Goal: Find contact information

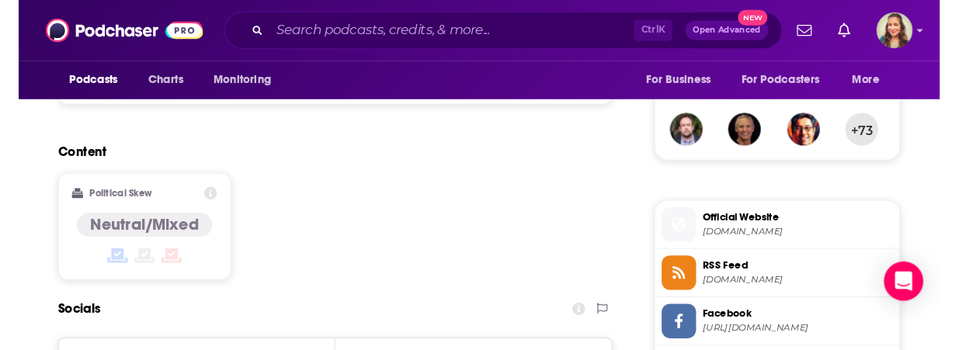
scroll to position [1039, 0]
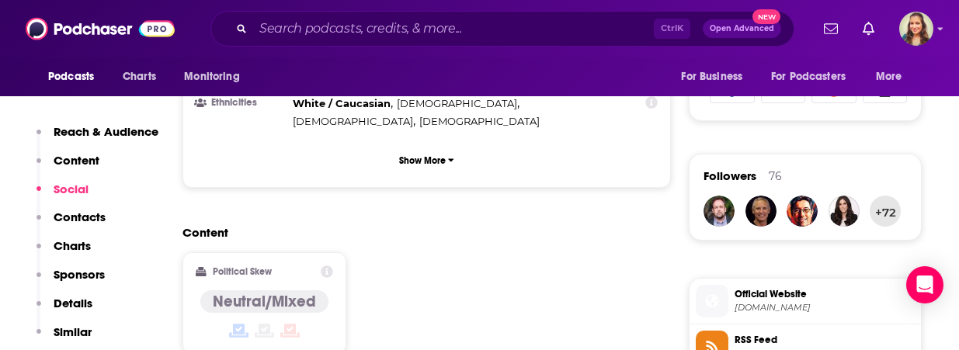
click at [85, 219] on p "Contacts" at bounding box center [80, 217] width 52 height 15
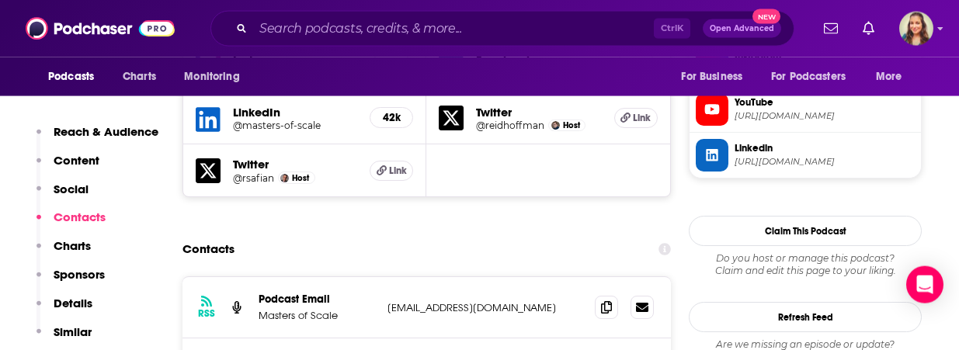
scroll to position [1504, 0]
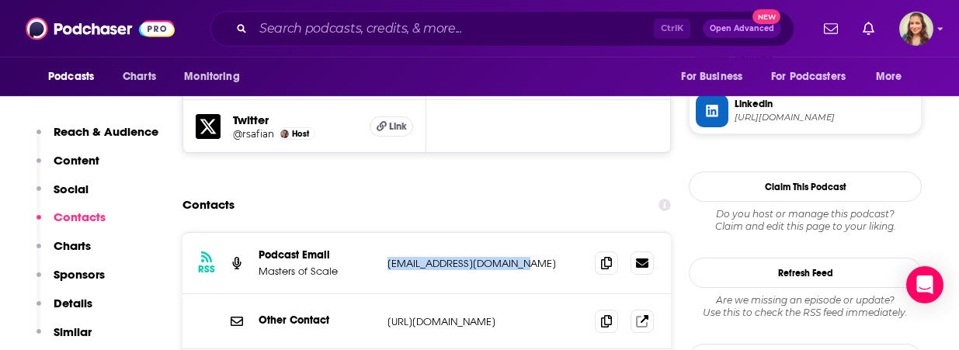
drag, startPoint x: 385, startPoint y: 198, endPoint x: 550, endPoint y: 202, distance: 165.4
click at [550, 233] on div "RSS Podcast Email Masters of Scale [EMAIL_ADDRESS][DOMAIN_NAME] [EMAIL_ADDRESS]…" at bounding box center [426, 263] width 488 height 61
copy p "[EMAIL_ADDRESS][DOMAIN_NAME]"
drag, startPoint x: 383, startPoint y: 318, endPoint x: 500, endPoint y: 316, distance: 117.2
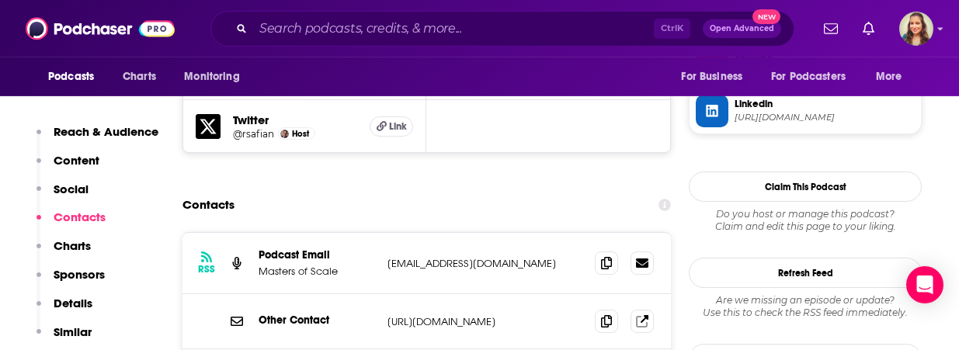
copy p "[EMAIL_ADDRESS][DOMAIN_NAME]"
drag, startPoint x: 381, startPoint y: 259, endPoint x: 572, endPoint y: 258, distance: 190.9
click at [572, 294] on div "Other Contact [URL][DOMAIN_NAME] [URL][DOMAIN_NAME]" at bounding box center [426, 321] width 488 height 55
copy div "[URL][DOMAIN_NAME]"
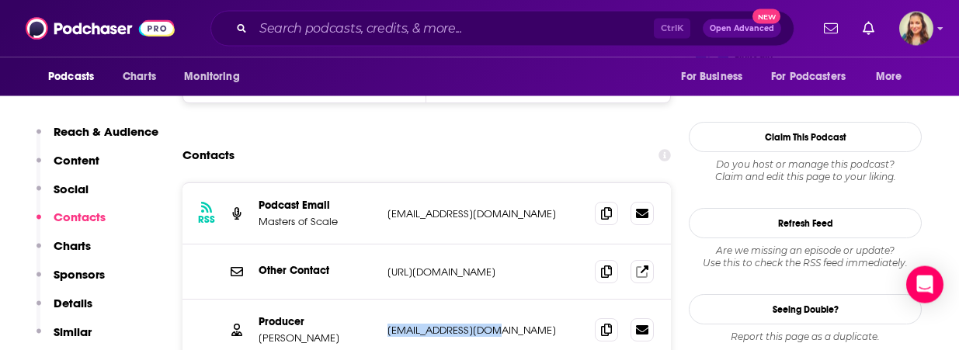
scroll to position [1593, 0]
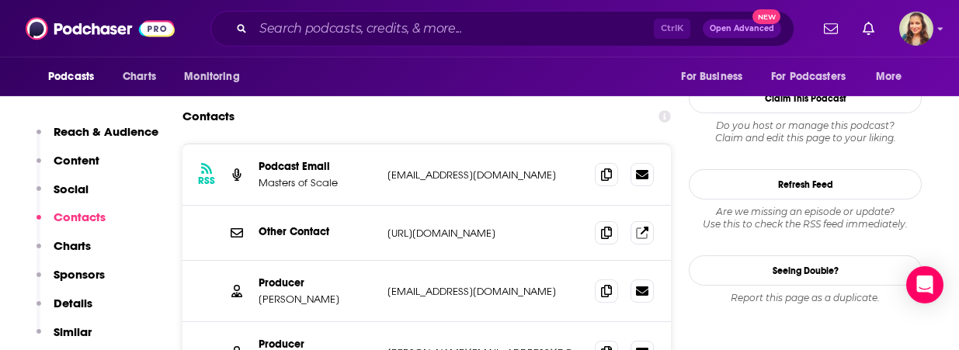
click at [429, 322] on div "Producer [PERSON_NAME] [PERSON_NAME][EMAIL_ADDRESS][DOMAIN_NAME] [PERSON_NAME][…" at bounding box center [426, 352] width 488 height 61
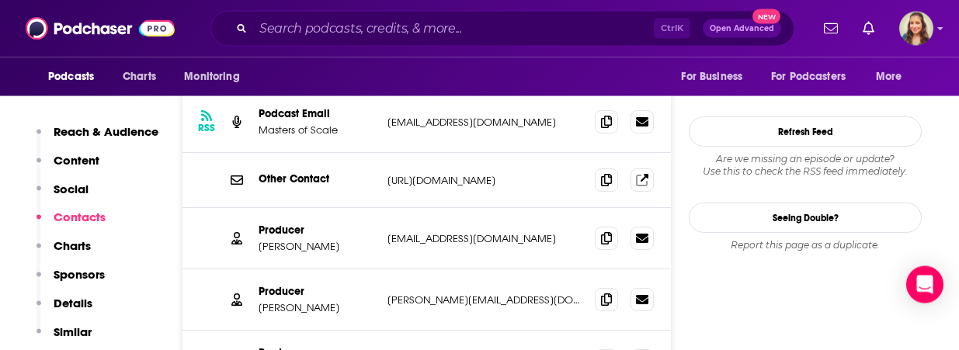
scroll to position [1681, 0]
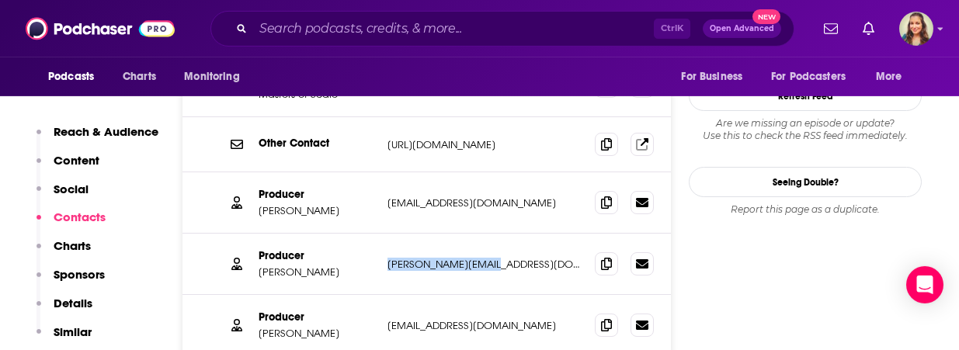
drag, startPoint x: 383, startPoint y: 203, endPoint x: 512, endPoint y: 204, distance: 129.6
click at [512, 234] on div "Producer [PERSON_NAME] [PERSON_NAME][EMAIL_ADDRESS][DOMAIN_NAME] [PERSON_NAME][…" at bounding box center [426, 264] width 488 height 61
copy p "[PERSON_NAME][EMAIL_ADDRESS][DOMAIN_NAME]"
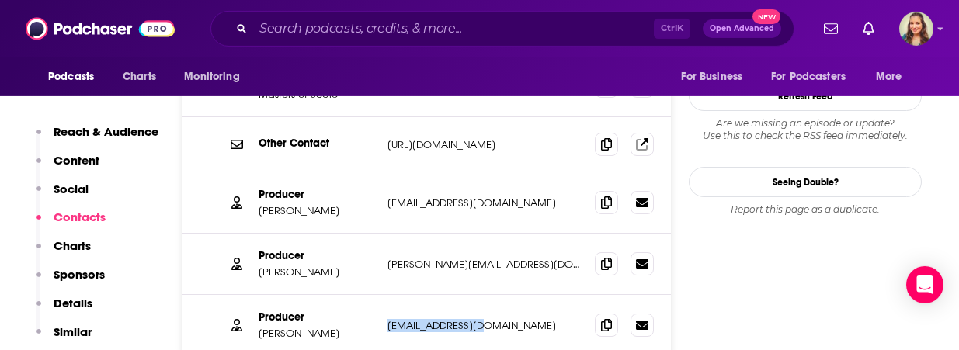
drag, startPoint x: 387, startPoint y: 263, endPoint x: 500, endPoint y: 265, distance: 113.3
click at [500, 295] on div "Producer [PERSON_NAME] [PERSON_NAME][EMAIL_ADDRESS][DOMAIN_NAME] [EMAIL_ADDRESS…" at bounding box center [426, 325] width 488 height 61
copy p "[EMAIL_ADDRESS][DOMAIN_NAME]"
click at [377, 295] on div "Producer [PERSON_NAME] [PERSON_NAME][EMAIL_ADDRESS][DOMAIN_NAME] [EMAIL_ADDRESS…" at bounding box center [426, 325] width 488 height 61
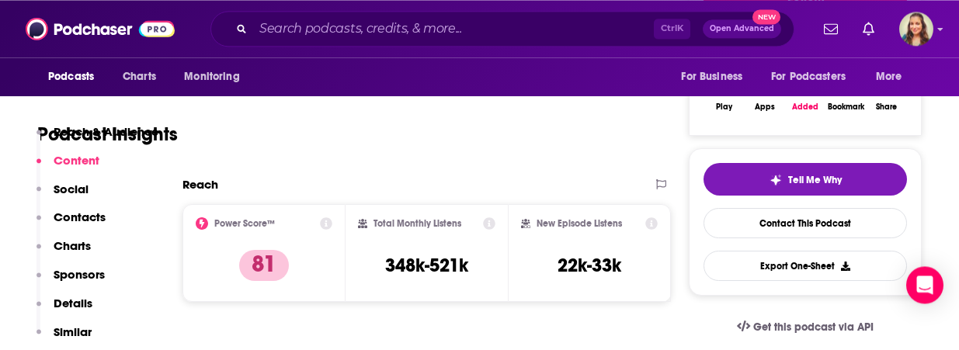
scroll to position [265, 0]
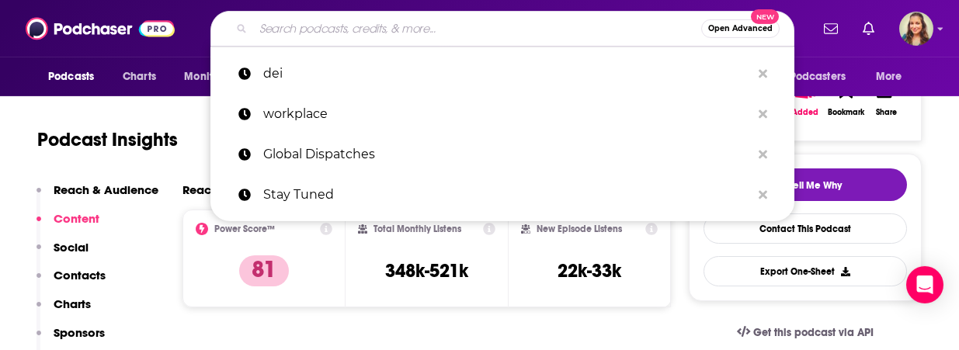
click at [410, 32] on input "Search podcasts, credits, & more..." at bounding box center [477, 28] width 448 height 25
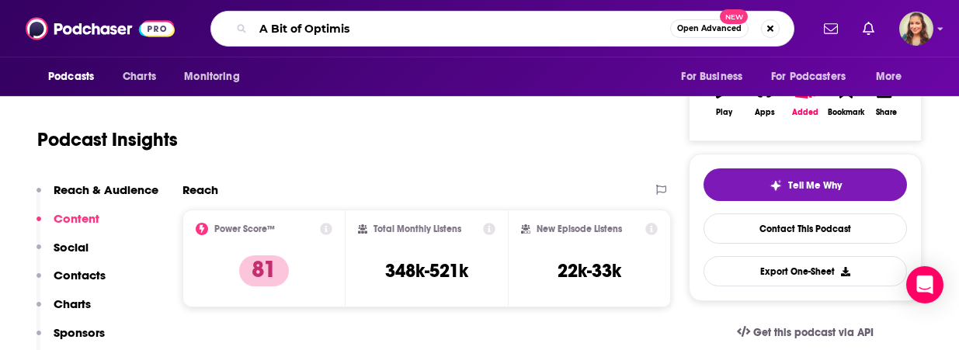
type input "A Bit of Optimism"
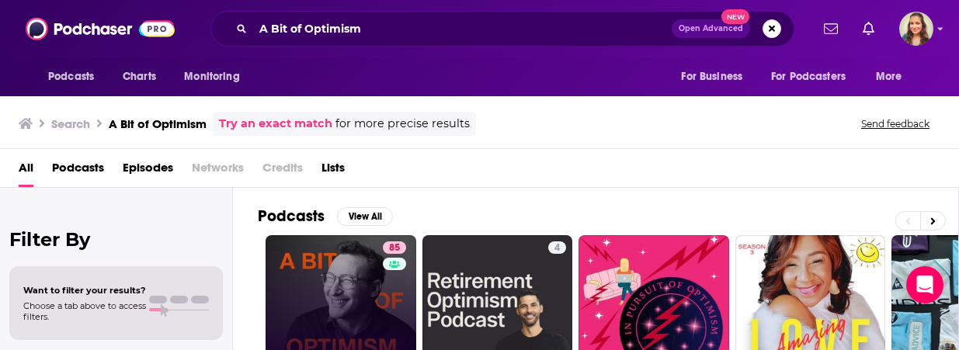
click at [337, 284] on link "85 A Bit of Optimism" at bounding box center [340, 310] width 151 height 151
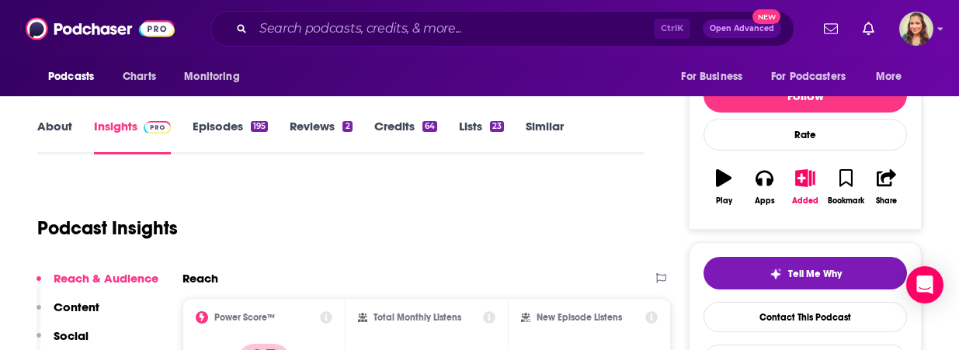
scroll to position [265, 0]
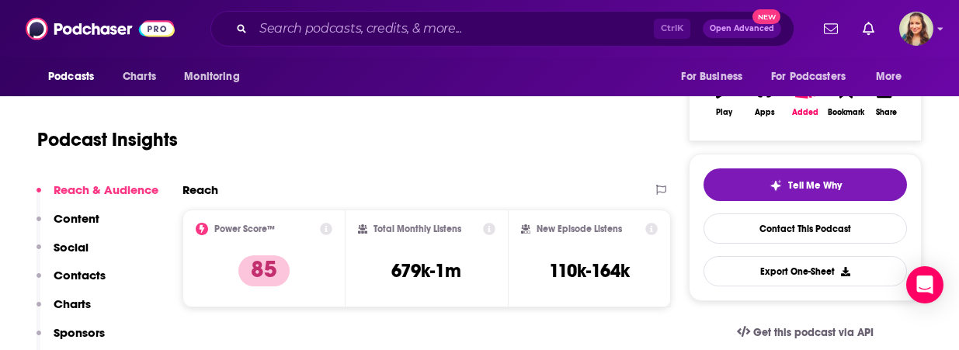
click at [75, 283] on p "Contacts" at bounding box center [80, 275] width 52 height 15
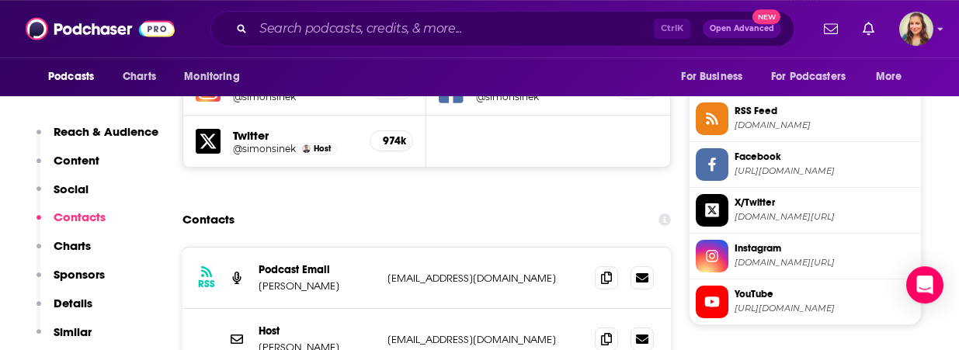
scroll to position [1449, 0]
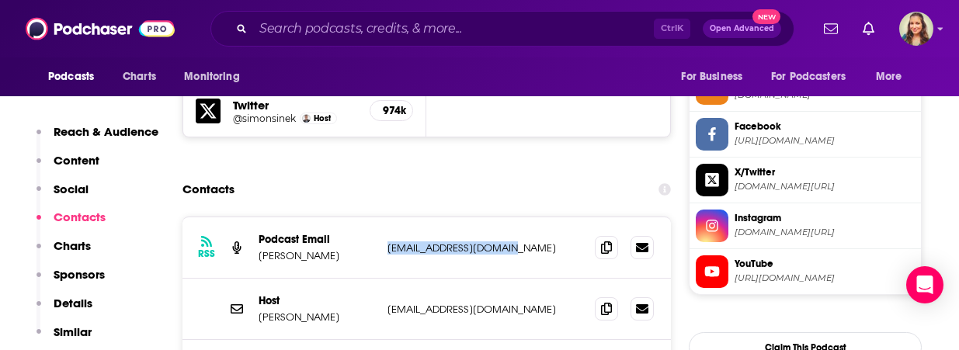
drag, startPoint x: 385, startPoint y: 204, endPoint x: 498, endPoint y: 208, distance: 113.4
click at [498, 217] on div "RSS Podcast Email [PERSON_NAME] [EMAIL_ADDRESS][DOMAIN_NAME] [EMAIL_ADDRESS][DO…" at bounding box center [426, 247] width 488 height 61
copy p "[EMAIL_ADDRESS][DOMAIN_NAME]"
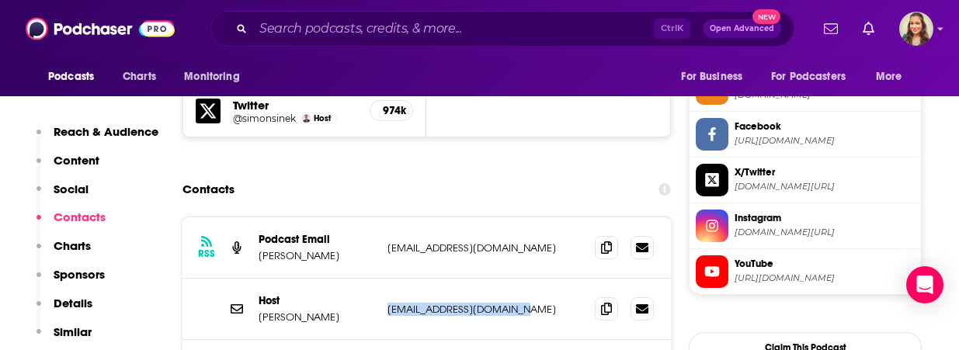
drag, startPoint x: 385, startPoint y: 262, endPoint x: 516, endPoint y: 262, distance: 131.2
click at [516, 279] on div "Host [PERSON_NAME] [EMAIL_ADDRESS][DOMAIN_NAME] [EMAIL_ADDRESS][DOMAIN_NAME]" at bounding box center [426, 309] width 488 height 61
copy p "[EMAIL_ADDRESS][DOMAIN_NAME]"
drag, startPoint x: 377, startPoint y: 269, endPoint x: 405, endPoint y: 281, distance: 30.6
drag, startPoint x: 405, startPoint y: 281, endPoint x: 366, endPoint y: 248, distance: 50.7
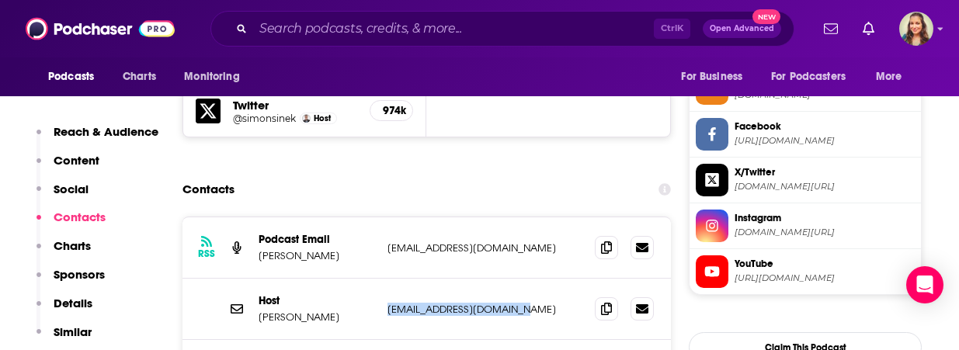
click at [426, 303] on p "[EMAIL_ADDRESS][DOMAIN_NAME]" at bounding box center [484, 309] width 195 height 13
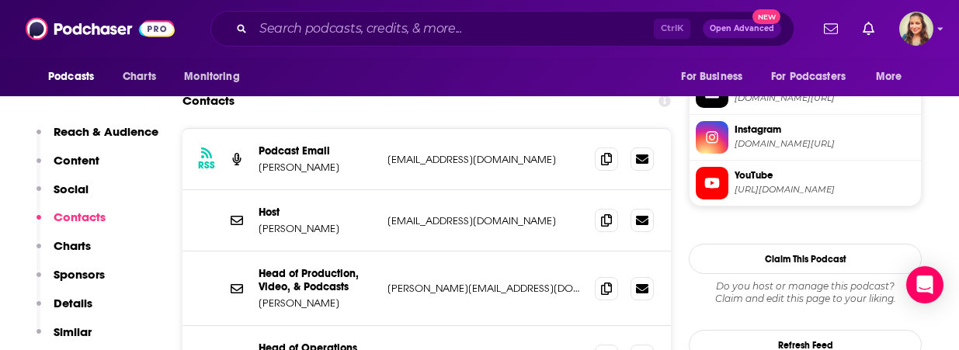
drag, startPoint x: 355, startPoint y: 261, endPoint x: 255, endPoint y: 259, distance: 100.1
click at [258, 296] on p "[PERSON_NAME]" at bounding box center [316, 302] width 116 height 13
copy p "[PERSON_NAME]"
drag, startPoint x: 385, startPoint y: 244, endPoint x: 508, endPoint y: 241, distance: 123.4
click at [508, 251] on div "Head of Production, Video, & Podcasts [PERSON_NAME] [PERSON_NAME][EMAIL_ADDRESS…" at bounding box center [426, 288] width 488 height 75
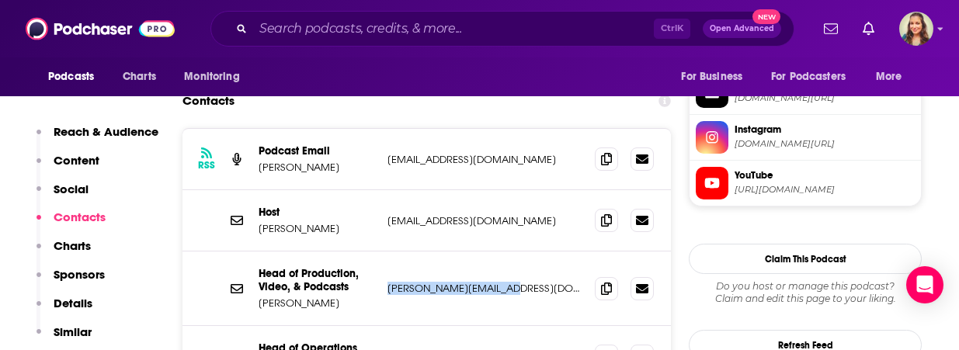
copy p "[PERSON_NAME][EMAIL_ADDRESS][DOMAIN_NAME]"
click at [497, 263] on div "Head of Production, Video, & Podcasts [PERSON_NAME] [PERSON_NAME][EMAIL_ADDRESS…" at bounding box center [426, 288] width 488 height 75
